Goal: Information Seeking & Learning: Learn about a topic

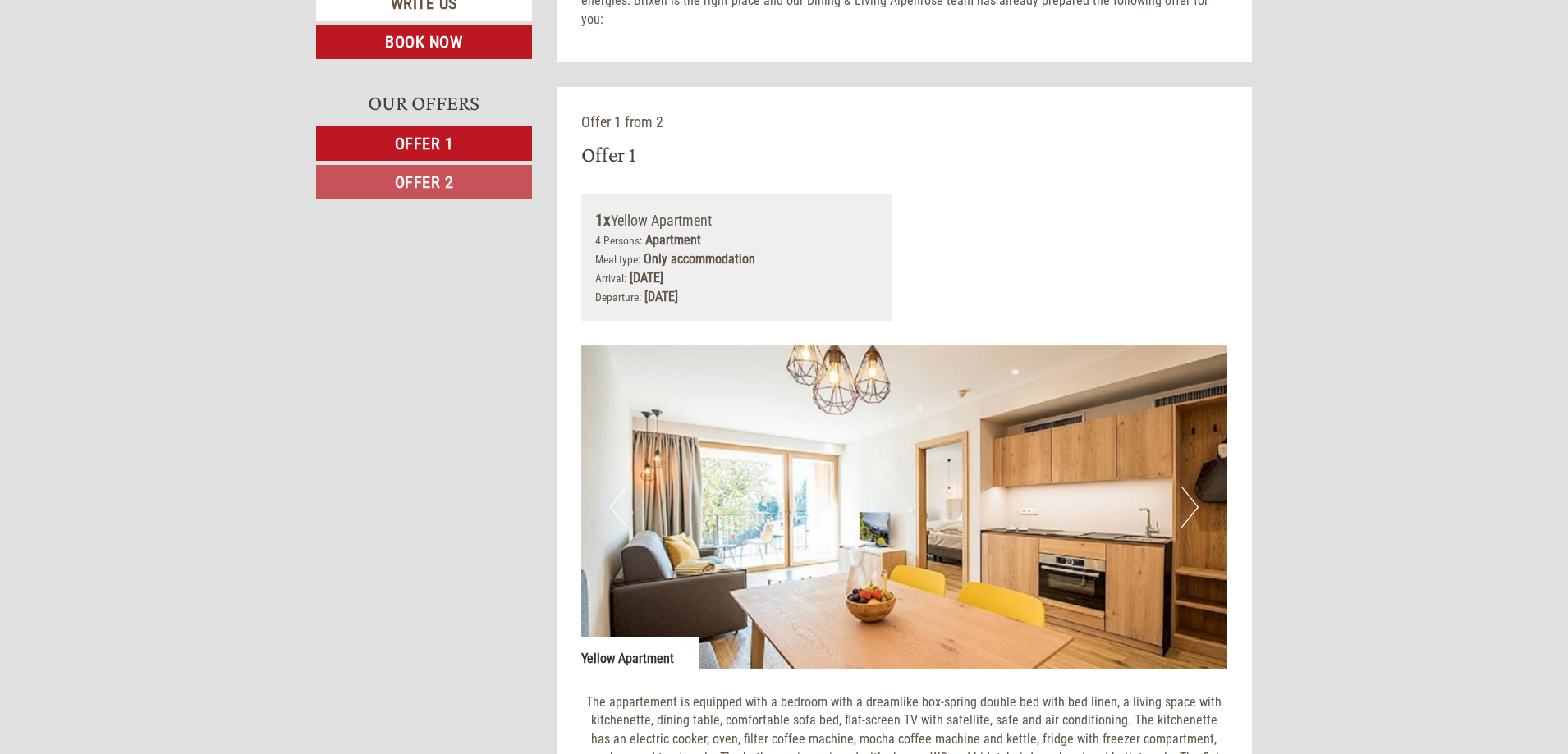
scroll to position [902, 0]
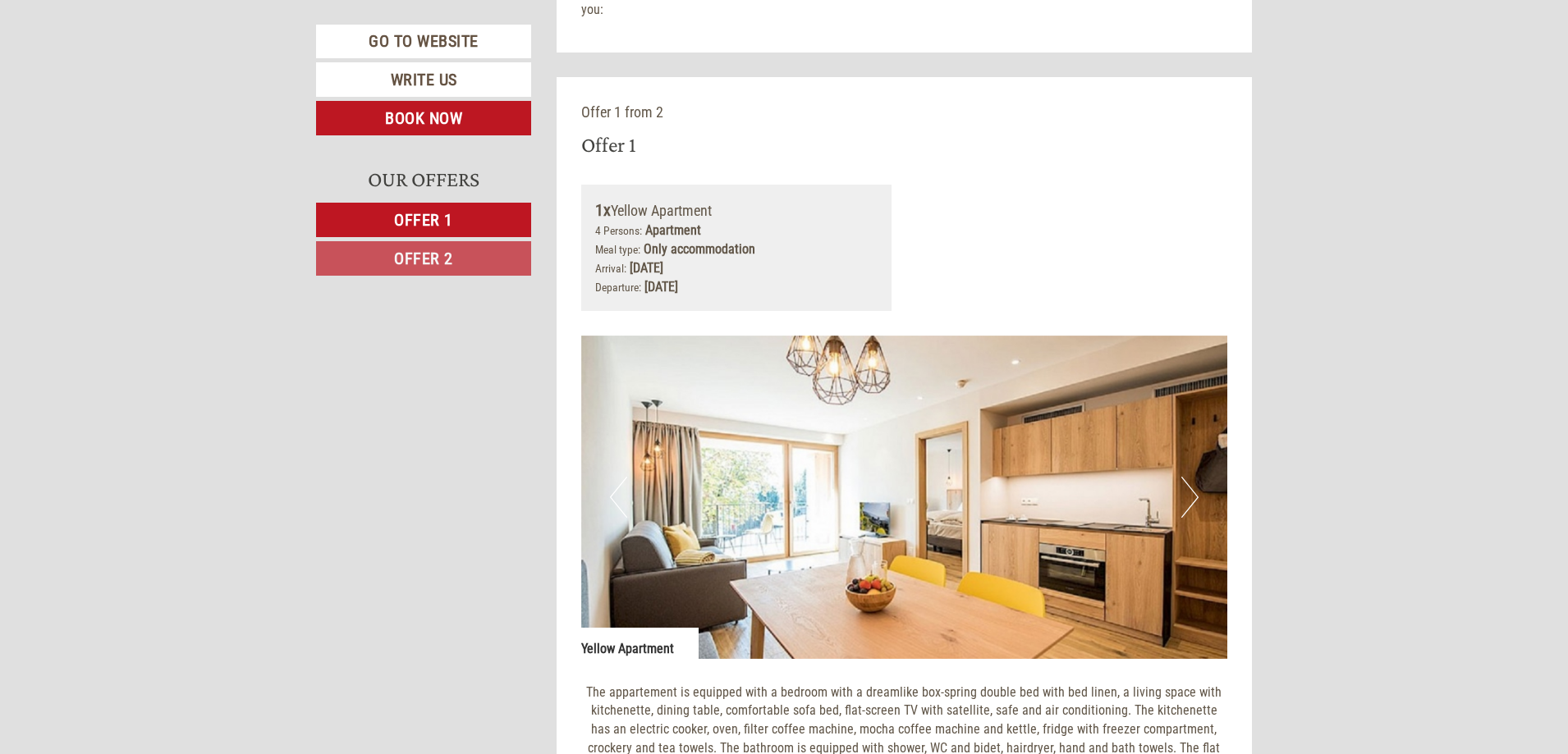
drag, startPoint x: 617, startPoint y: 237, endPoint x: 752, endPoint y: 258, distance: 136.6
click at [740, 255] on div "1x Yellow Apartment 4 Persons: Apartment Meal type: Only accommodation Arrival:…" at bounding box center [736, 248] width 311 height 126
click at [752, 259] on div "Arrival: [DATE] Departure: [DATE]" at bounding box center [736, 277] width 283 height 37
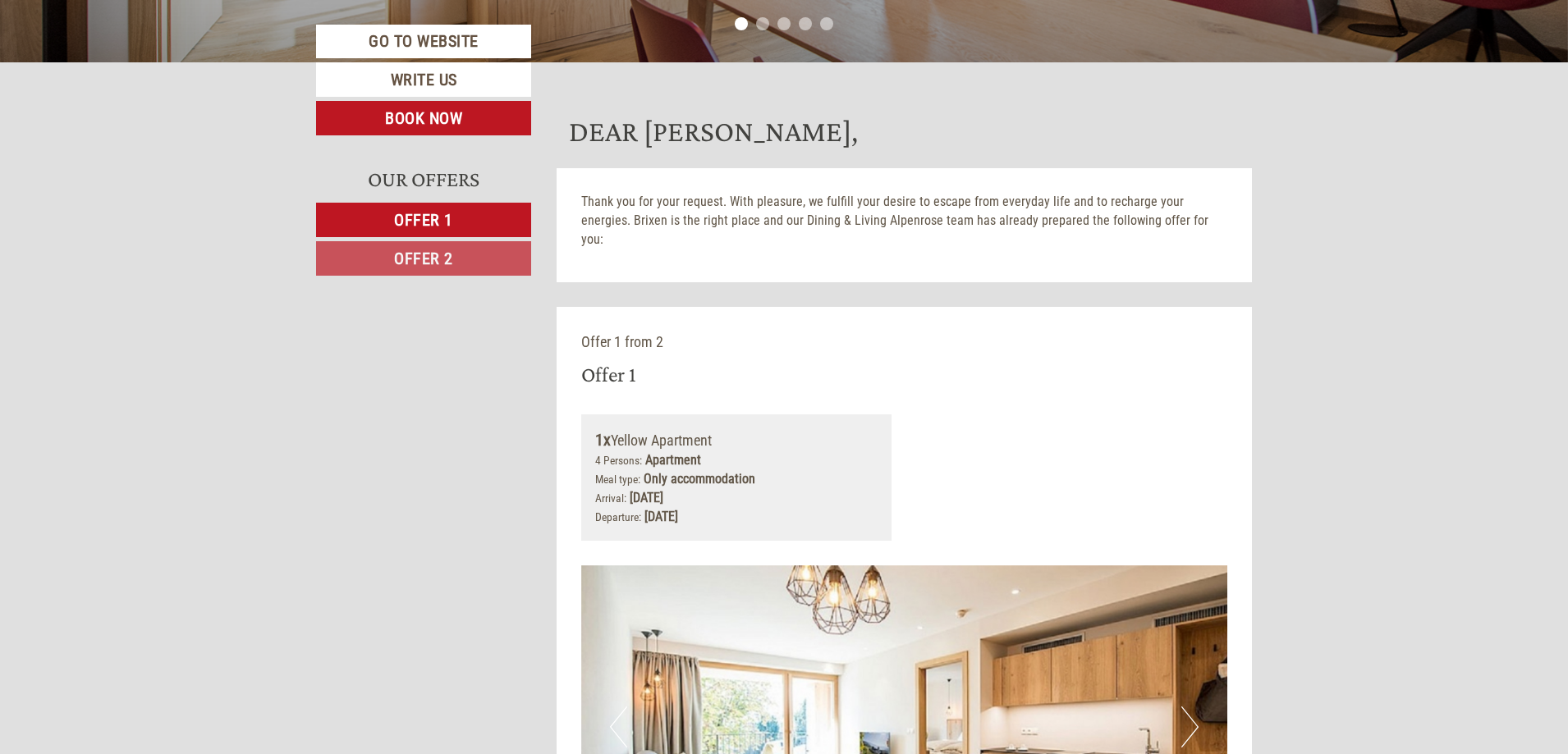
scroll to position [656, 0]
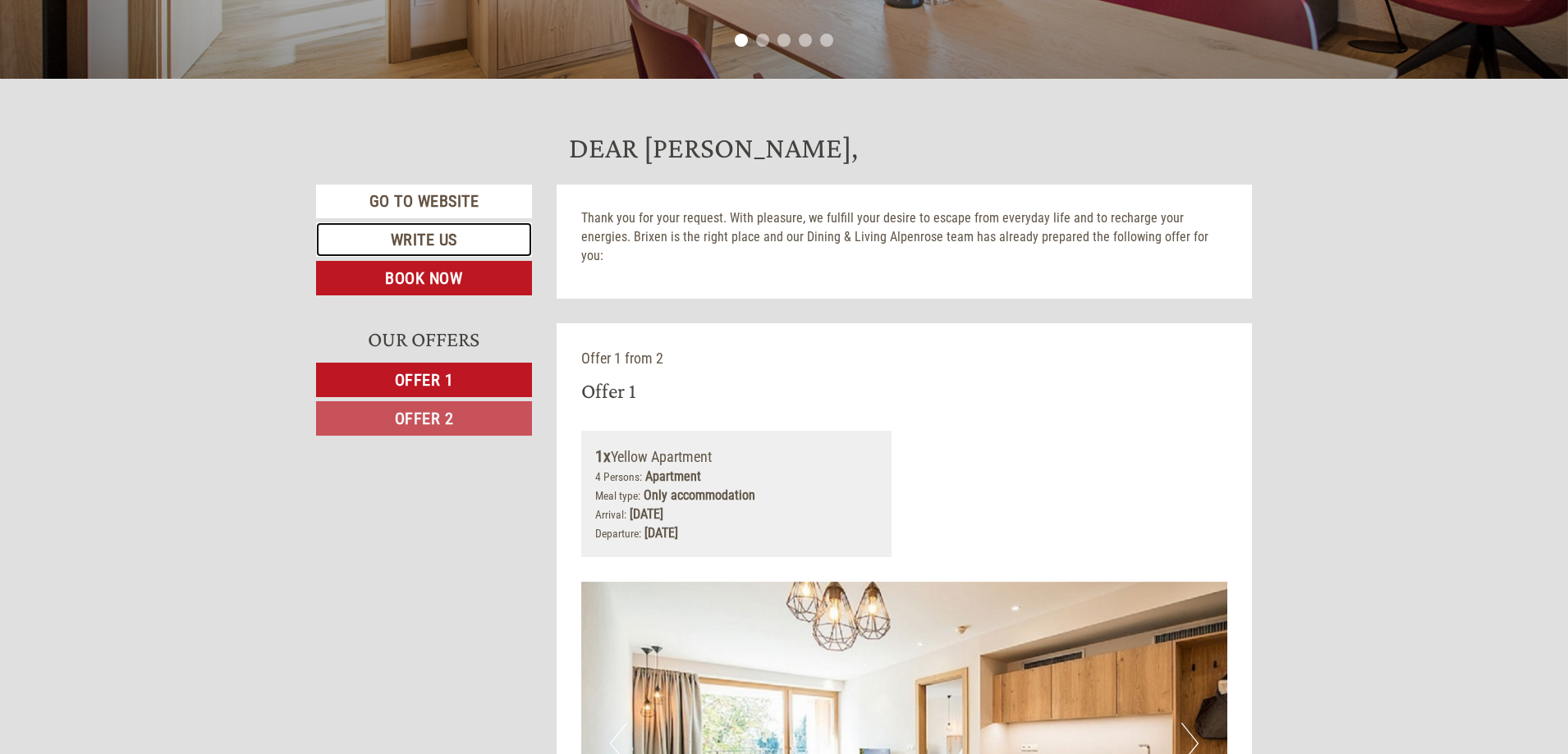
click at [496, 233] on link "Write us" at bounding box center [424, 240] width 216 height 35
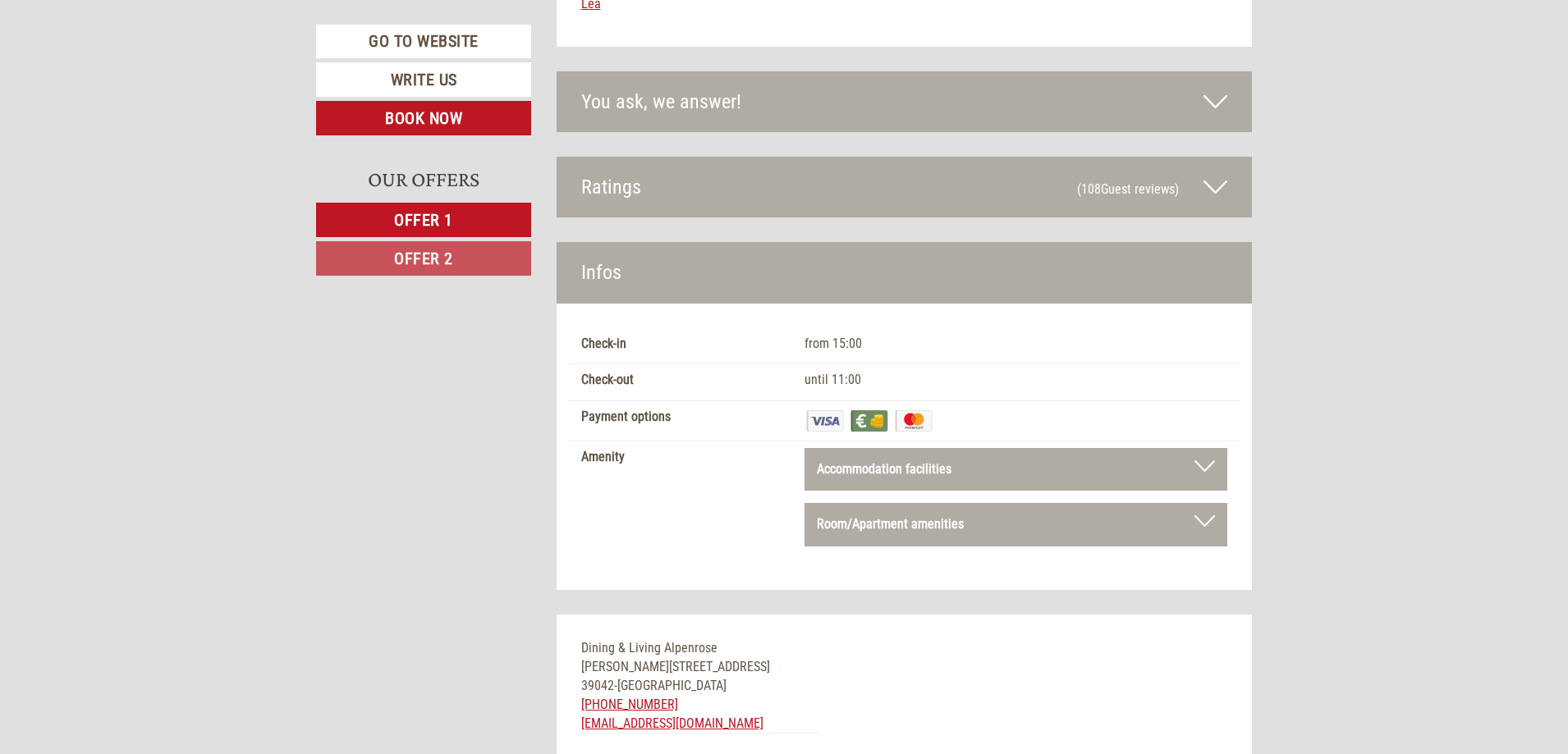
scroll to position [6758, 0]
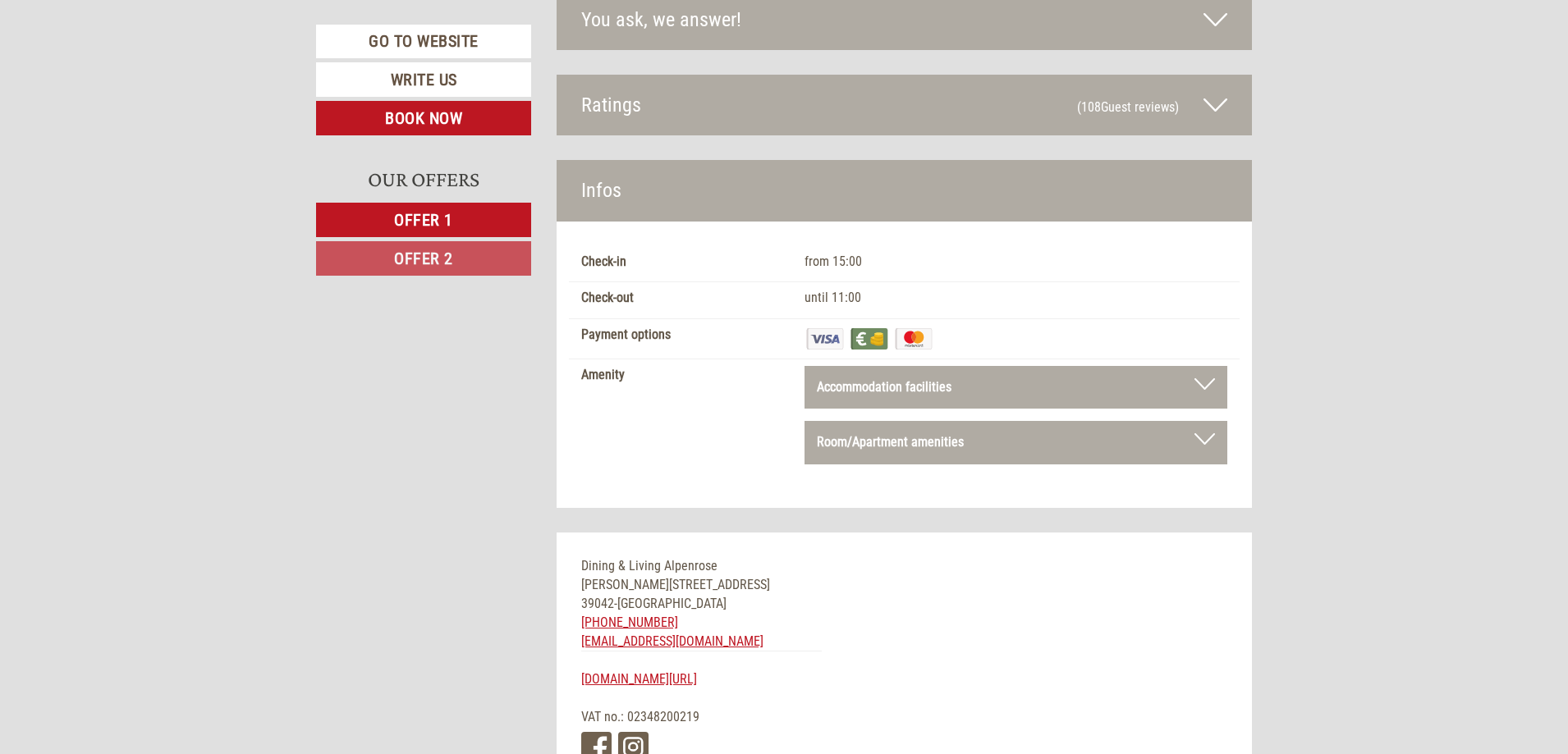
click at [872, 434] on b "Room/Apartment amenities" at bounding box center [890, 442] width 147 height 16
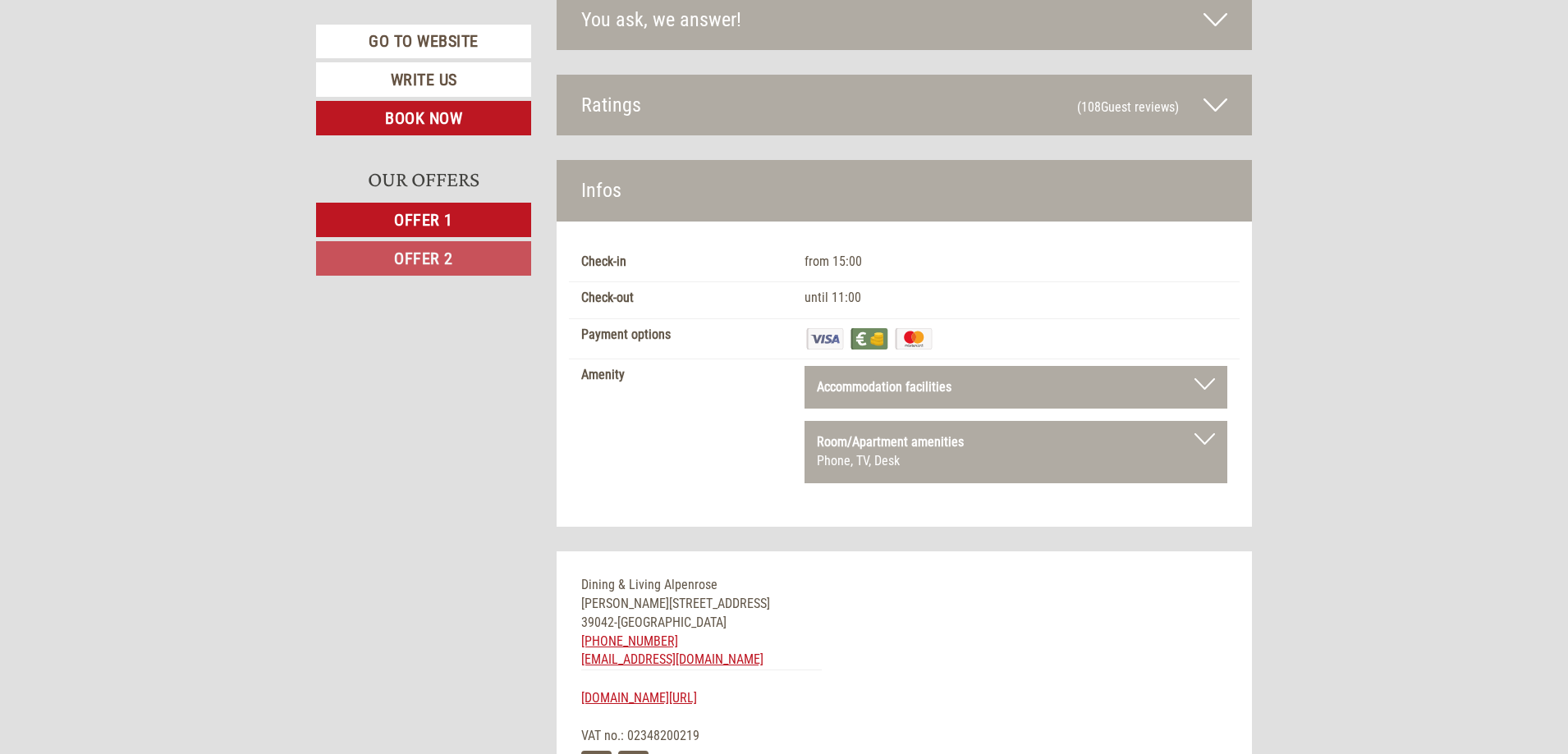
click at [872, 434] on b "Room/Apartment amenities" at bounding box center [890, 442] width 147 height 16
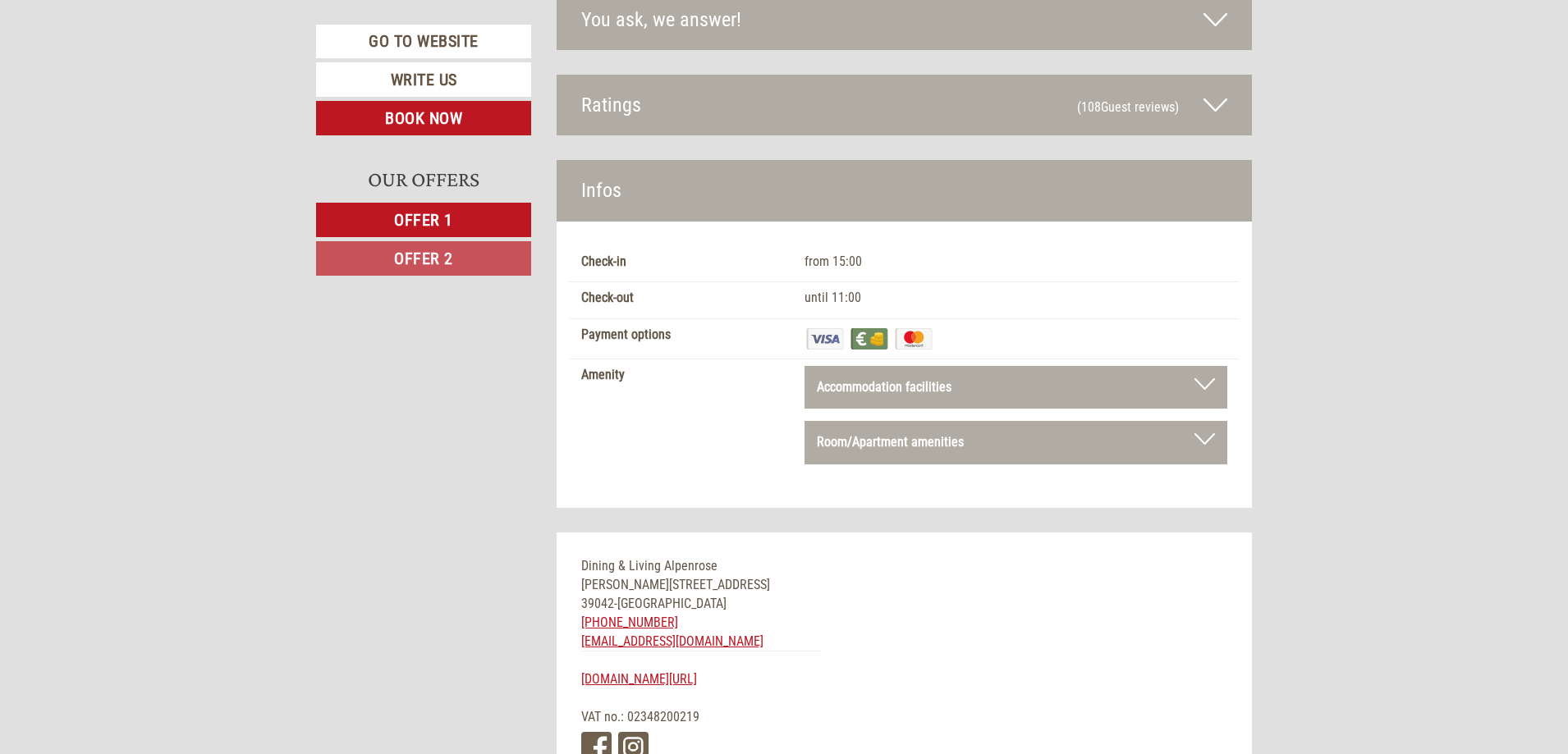
click at [884, 366] on div "Accommodation facilities Relax room, Terrace, Sun-bathing lawn, Elevator" at bounding box center [1015, 388] width 423 height 44
click at [890, 378] on div "Accommodation facilities" at bounding box center [1016, 388] width 399 height 19
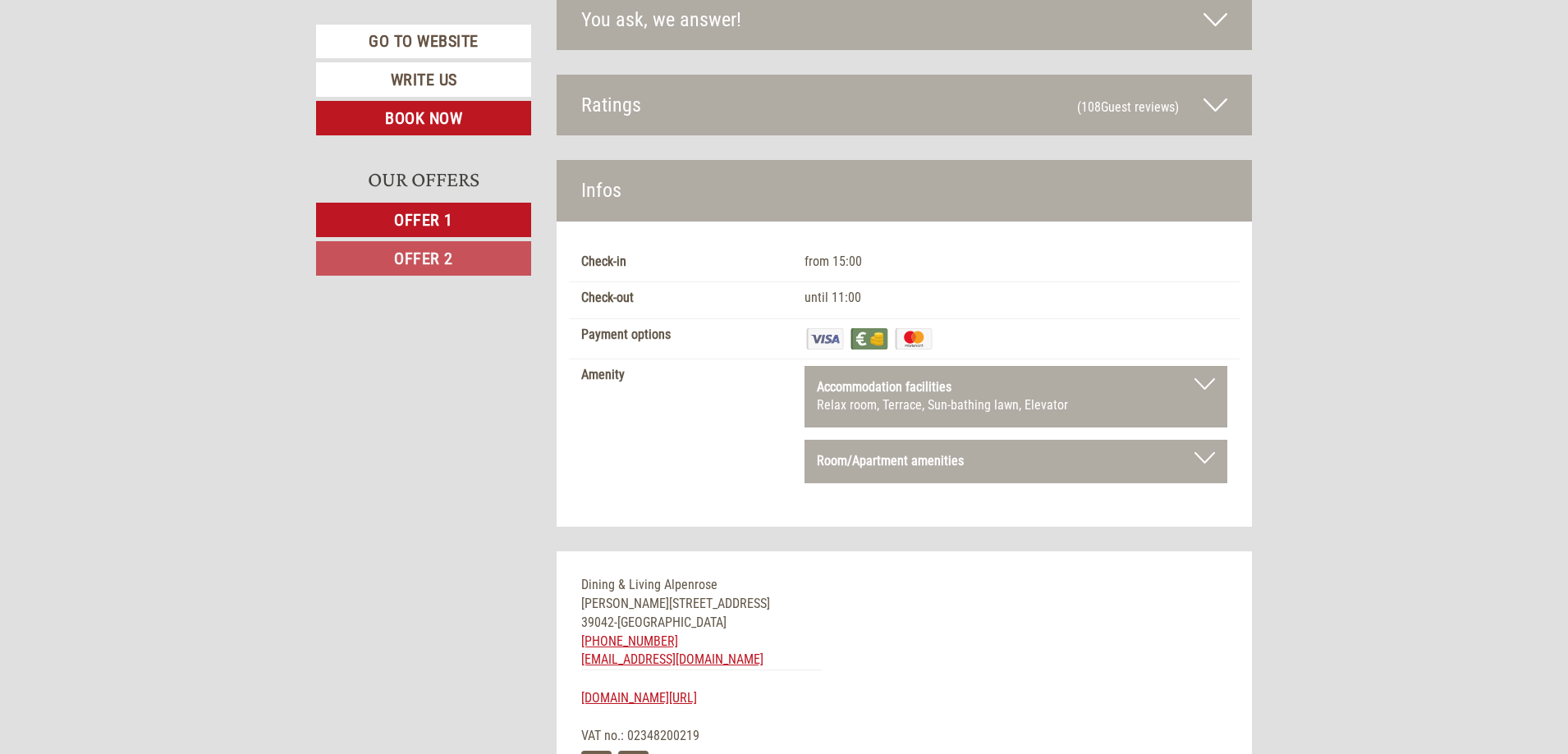
click at [974, 378] on div "Accommodation facilities" at bounding box center [1016, 388] width 399 height 19
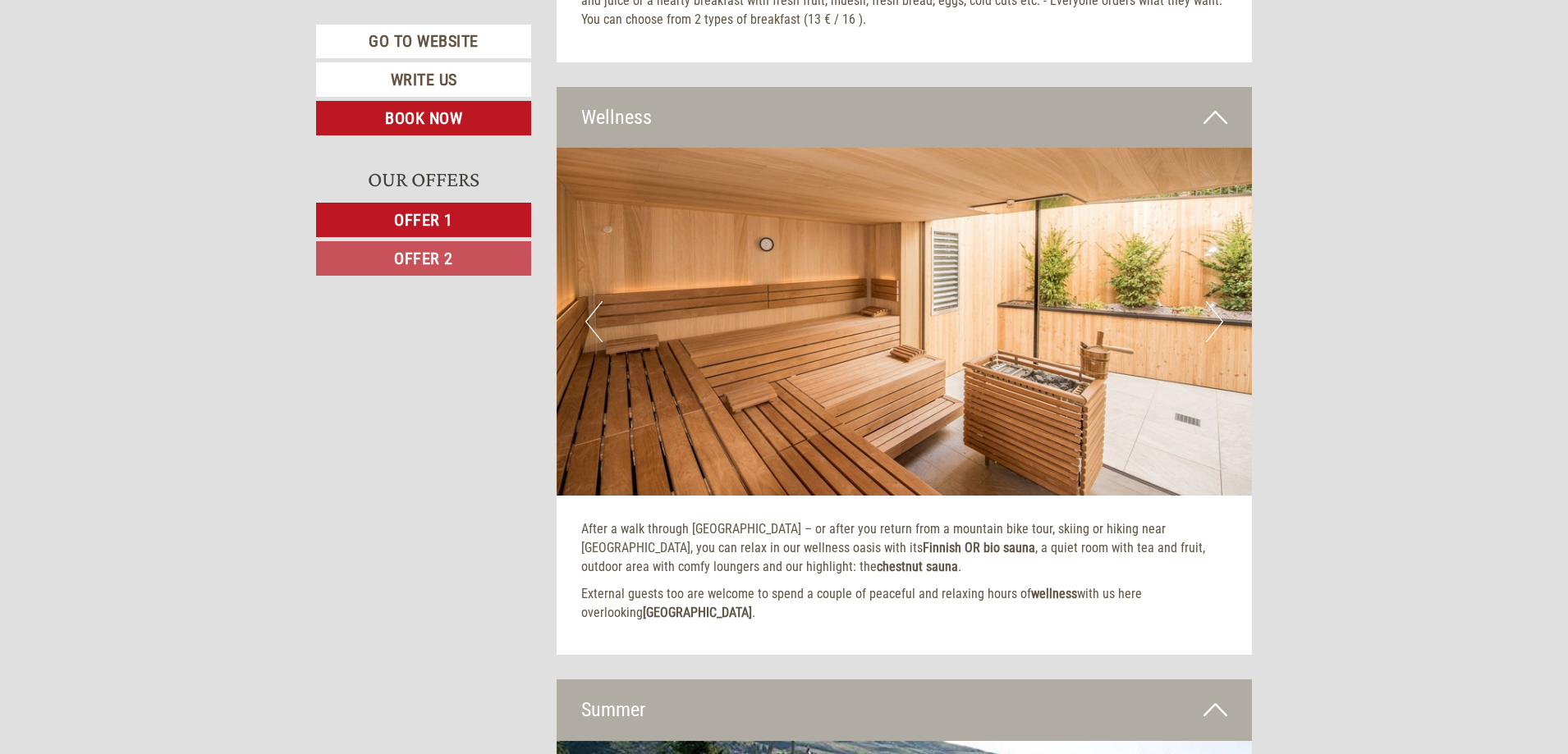
scroll to position [4725, 0]
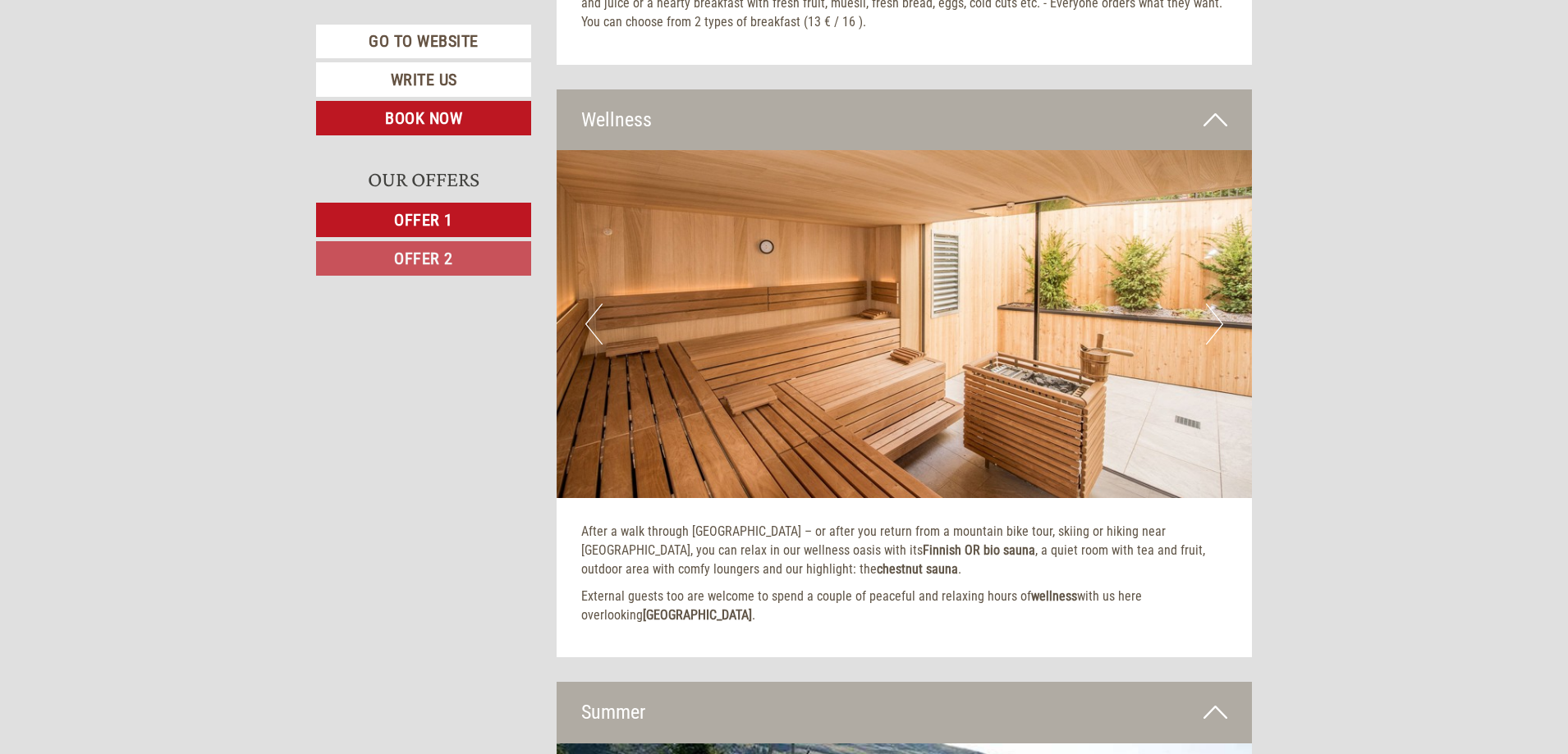
click at [1203, 279] on img at bounding box center [904, 323] width 696 height 348
click at [1221, 303] on button "Next" at bounding box center [1215, 323] width 17 height 41
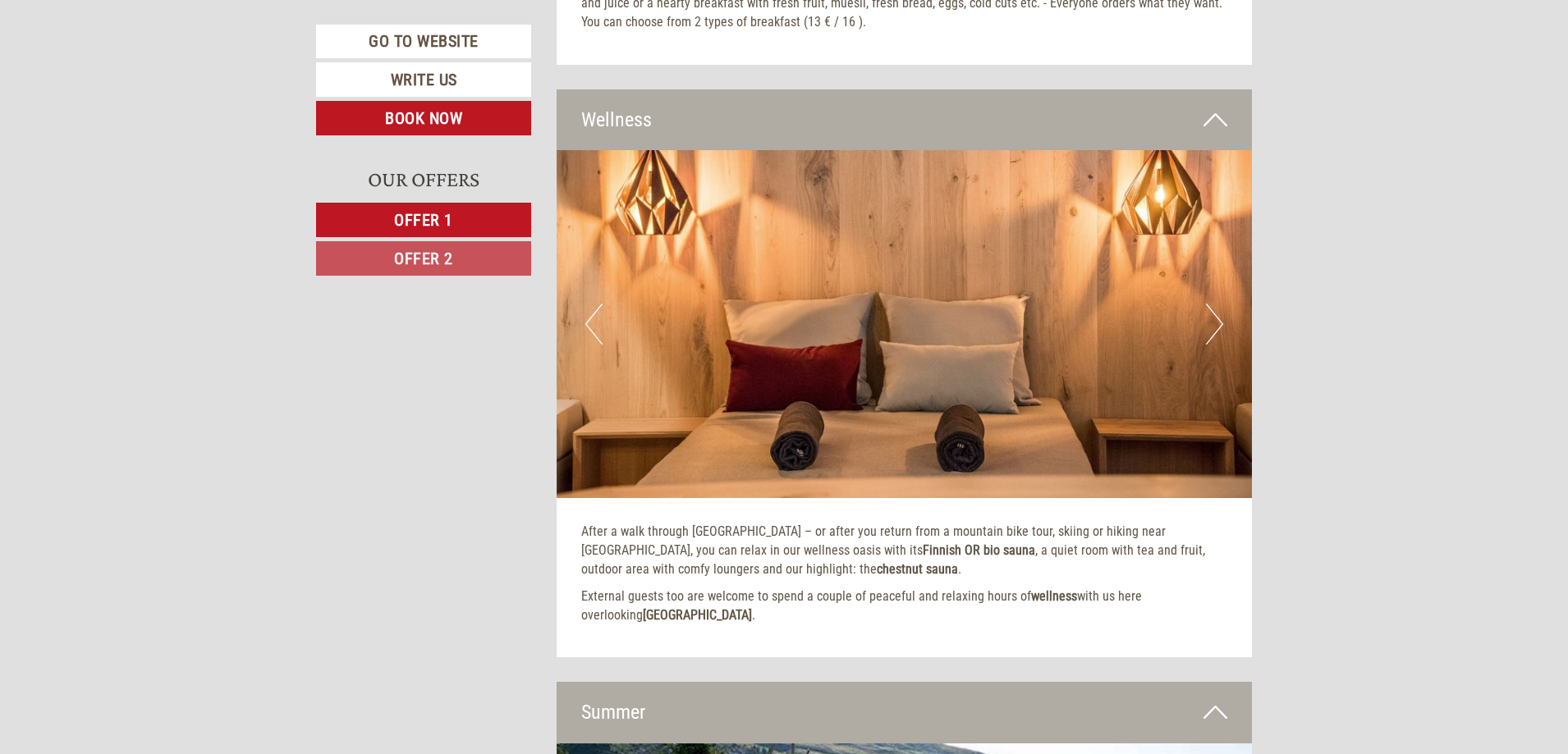
click at [1221, 303] on button "Next" at bounding box center [1215, 323] width 17 height 41
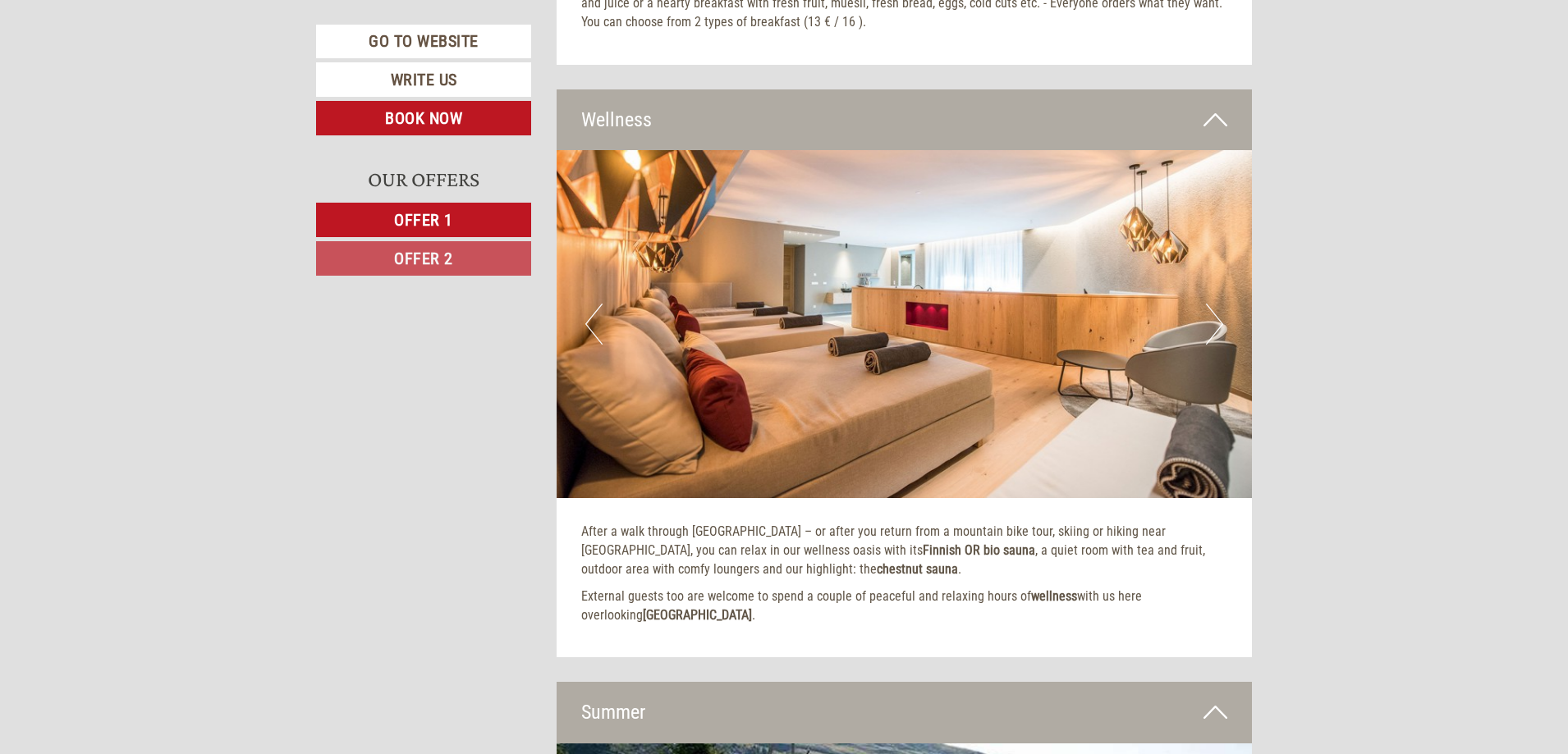
click at [1217, 303] on button "Next" at bounding box center [1215, 323] width 17 height 41
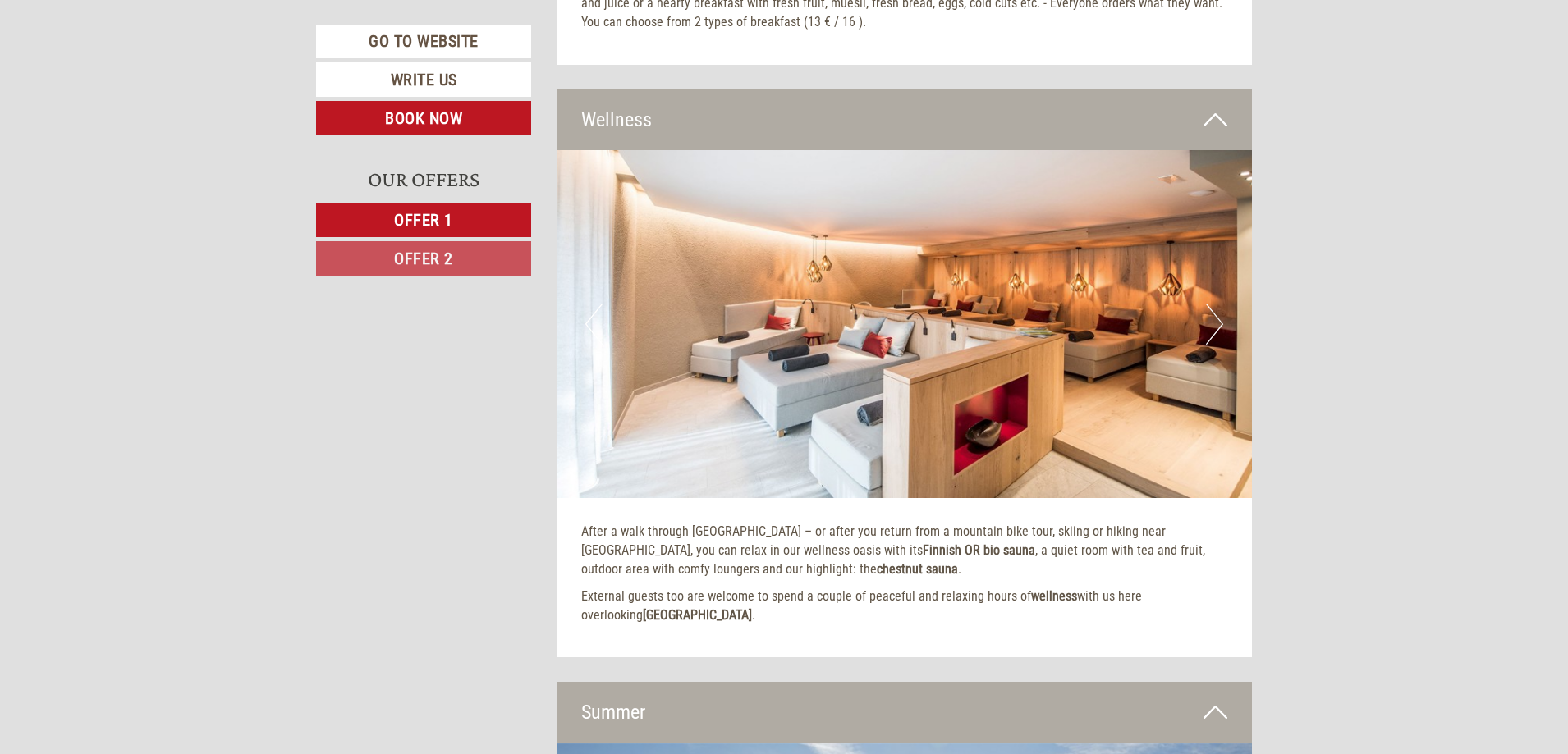
click at [1217, 303] on button "Next" at bounding box center [1215, 323] width 17 height 41
click at [1212, 303] on button "Next" at bounding box center [1215, 323] width 17 height 41
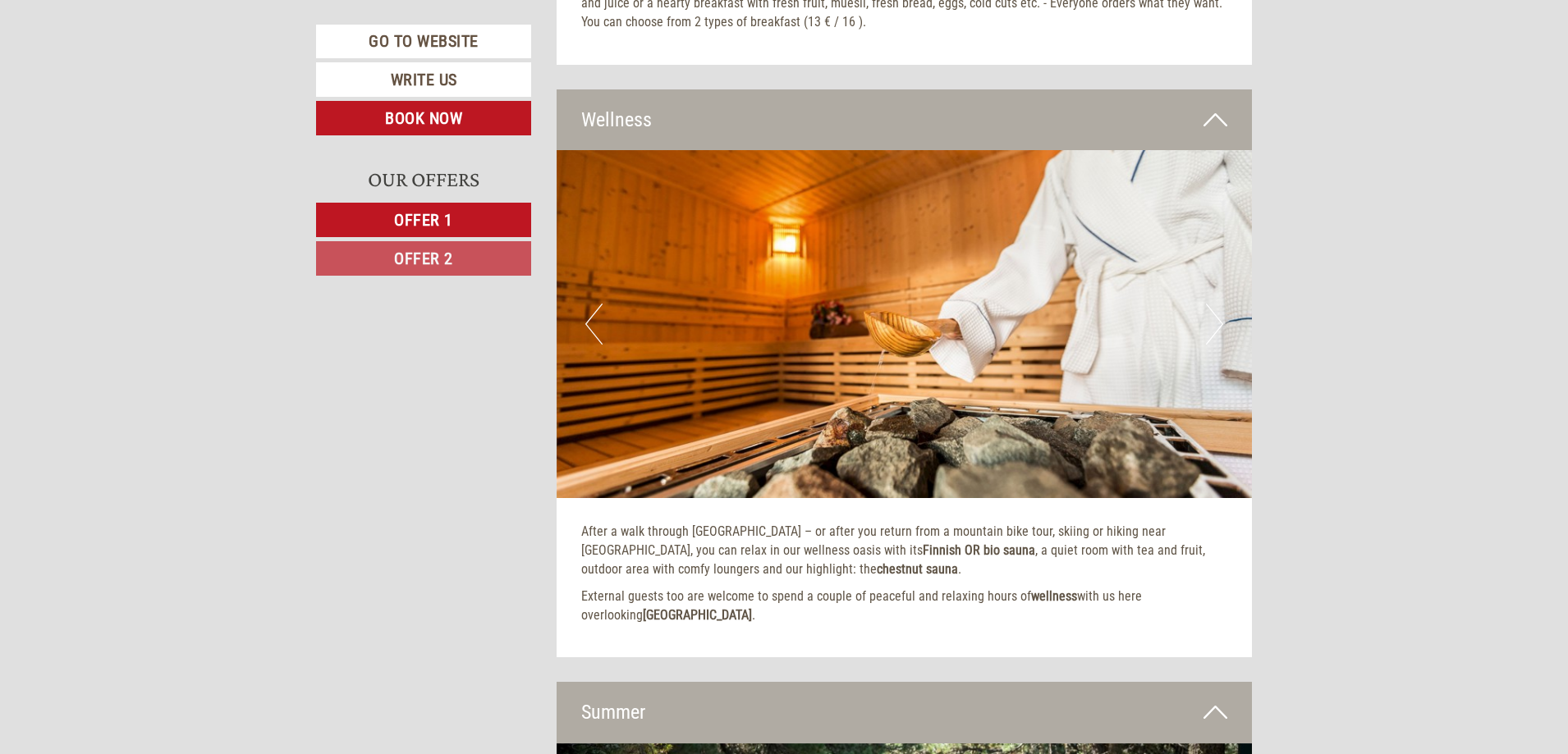
click at [1212, 303] on button "Next" at bounding box center [1215, 323] width 17 height 41
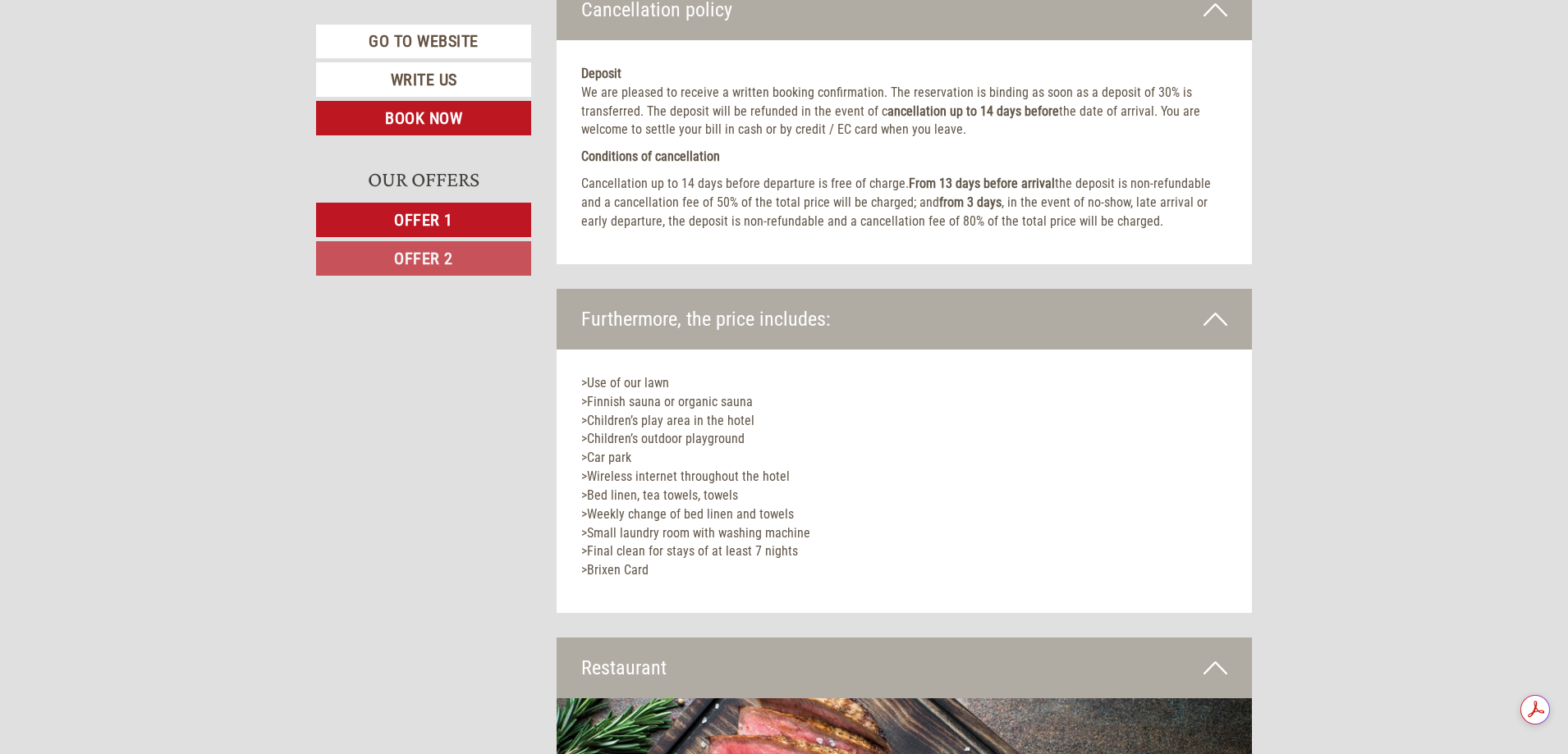
scroll to position [0, 0]
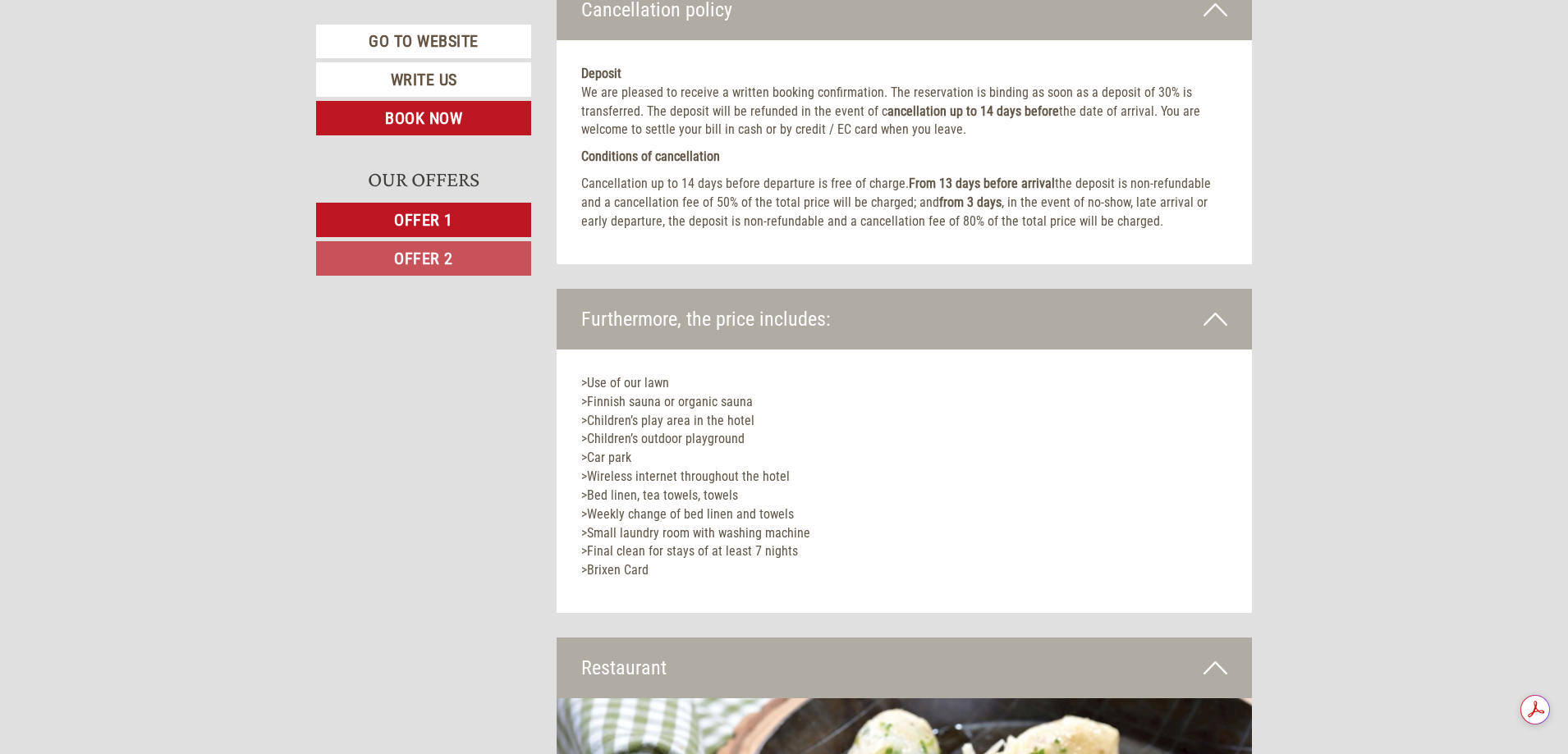
drag, startPoint x: 587, startPoint y: 375, endPoint x: 860, endPoint y: 554, distance: 326.5
click at [860, 554] on p ">Use of our lawn >Finnish sauna or organic sauna >Children’s play area in the h…" at bounding box center [904, 477] width 647 height 206
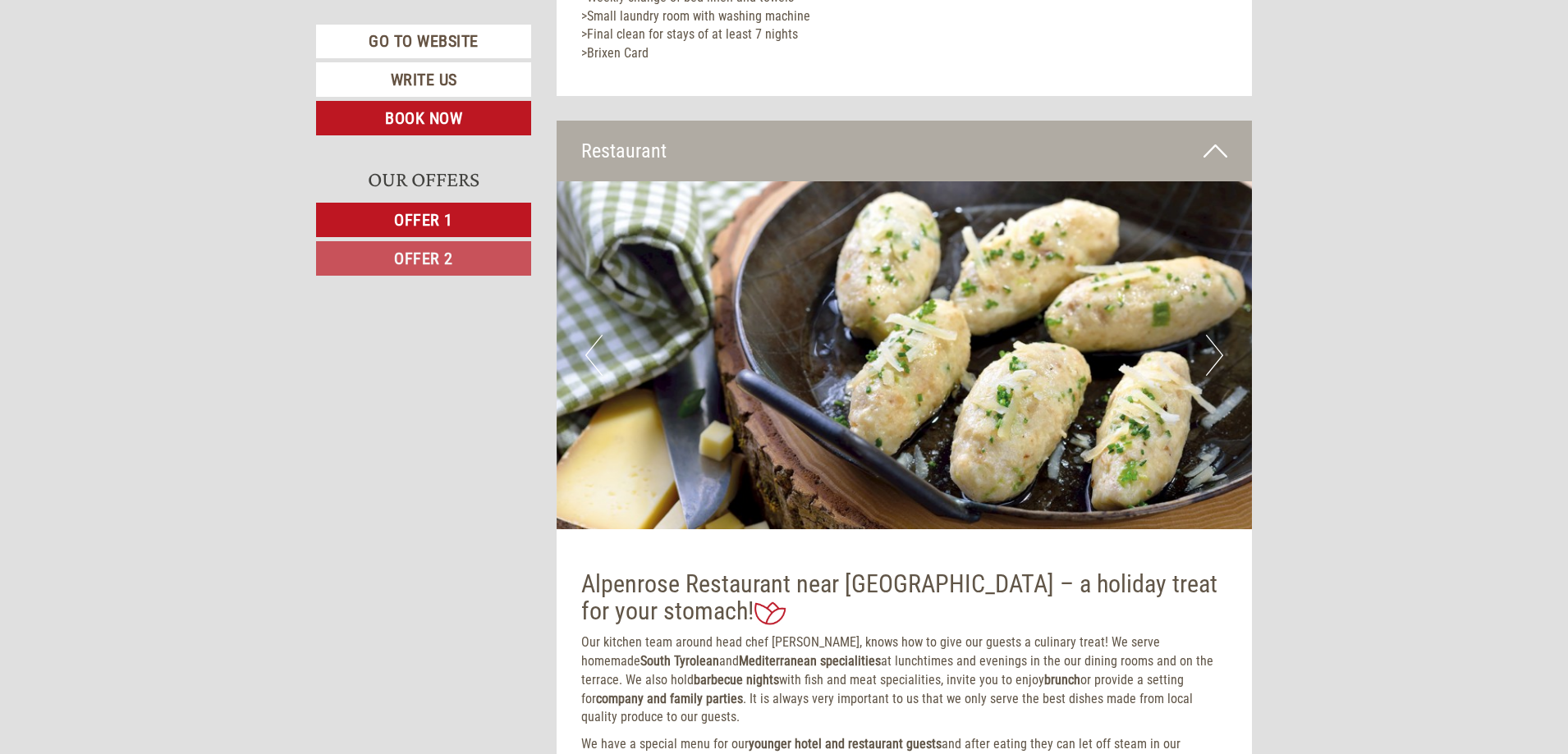
scroll to position [3938, 0]
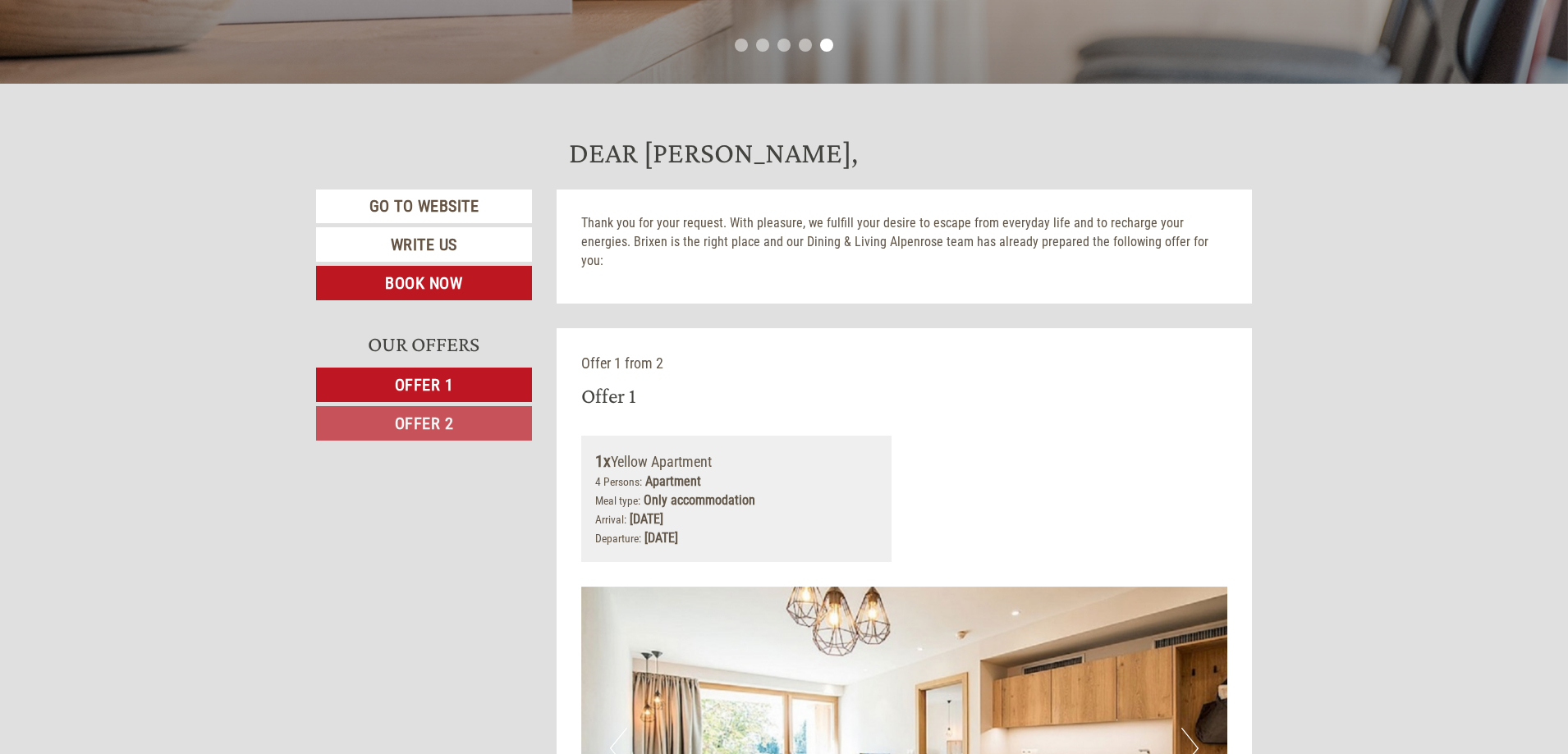
scroll to position [622, 0]
